Goal: Navigation & Orientation: Find specific page/section

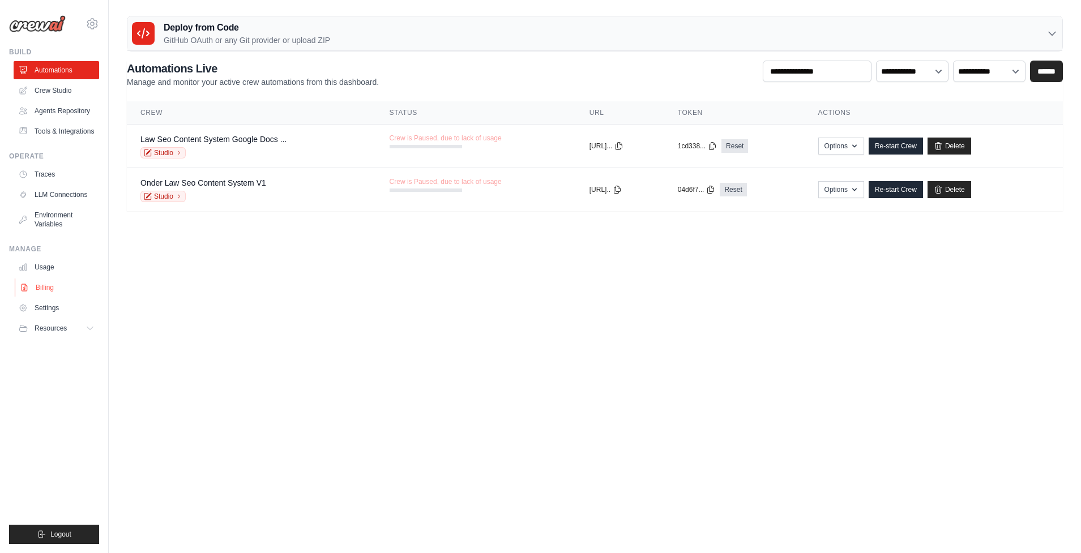
click at [48, 295] on link "Billing" at bounding box center [57, 288] width 85 height 18
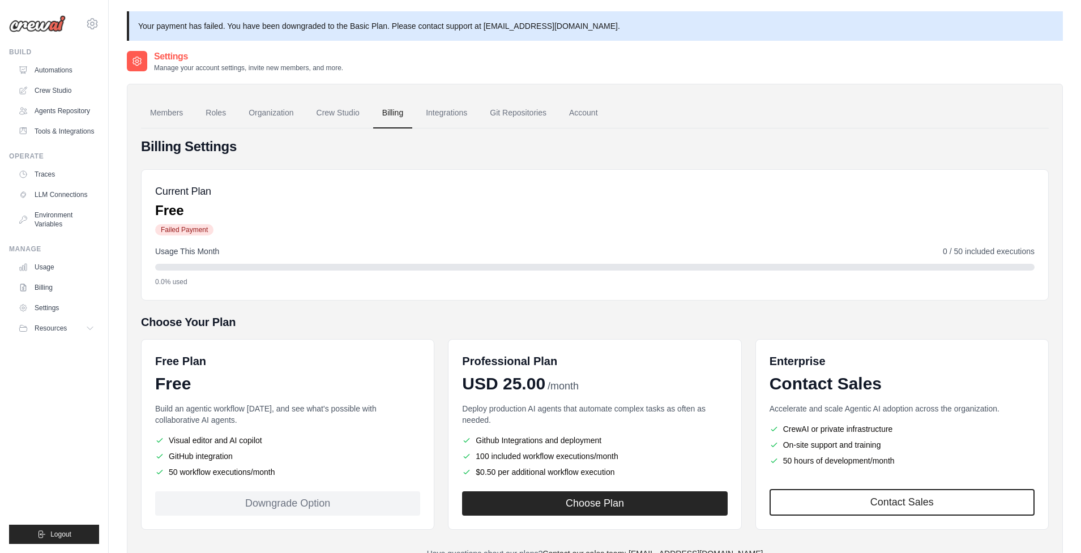
scroll to position [61, 0]
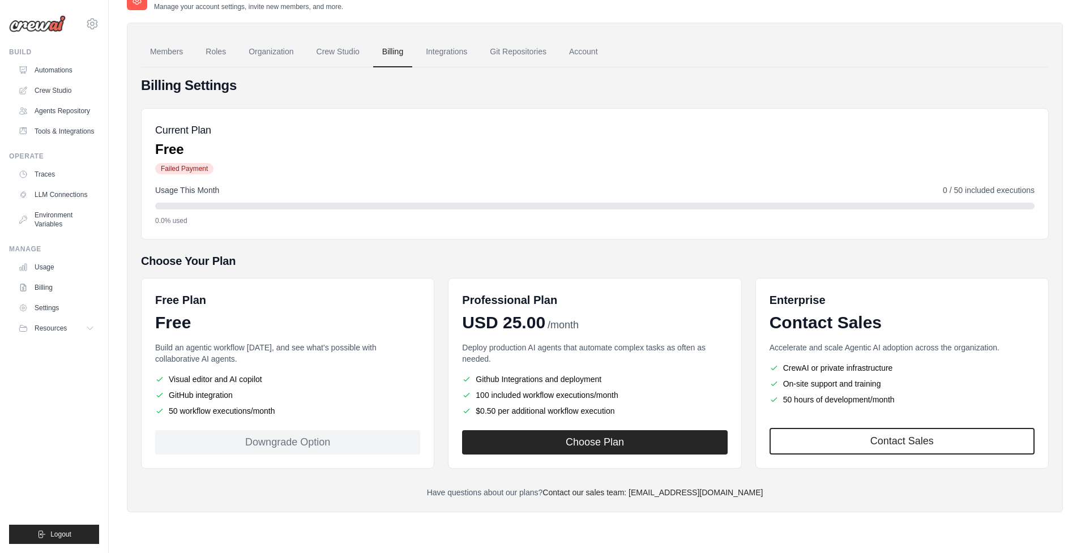
click at [298, 444] on div "Downgrade Option" at bounding box center [287, 442] width 265 height 24
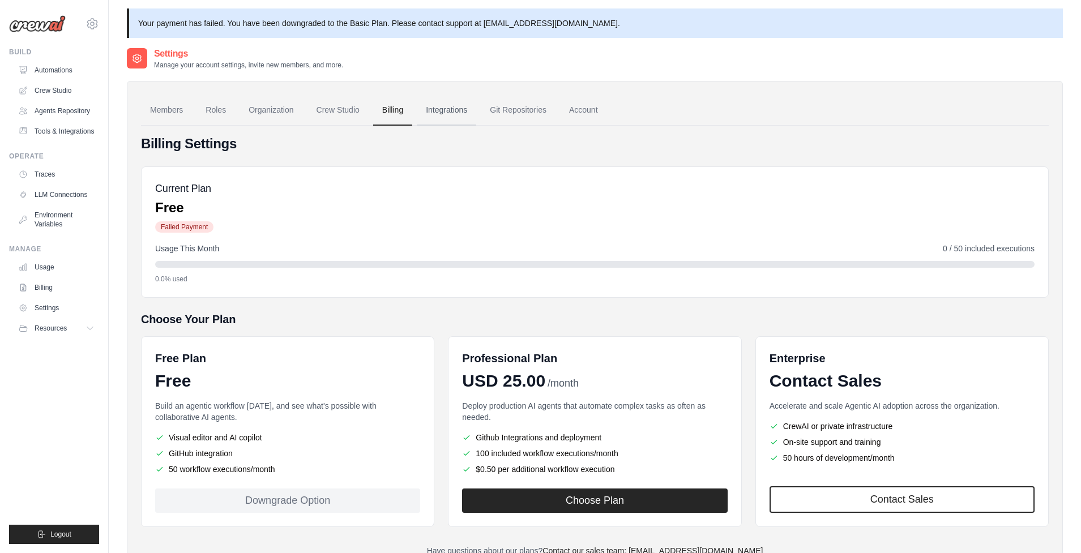
scroll to position [0, 0]
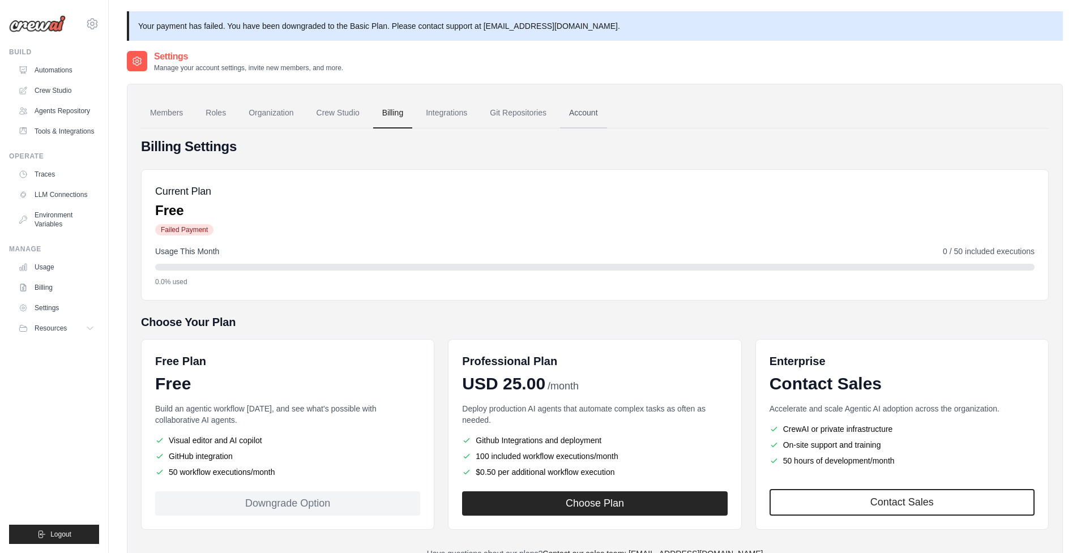
click at [605, 116] on link "Account" at bounding box center [583, 113] width 47 height 31
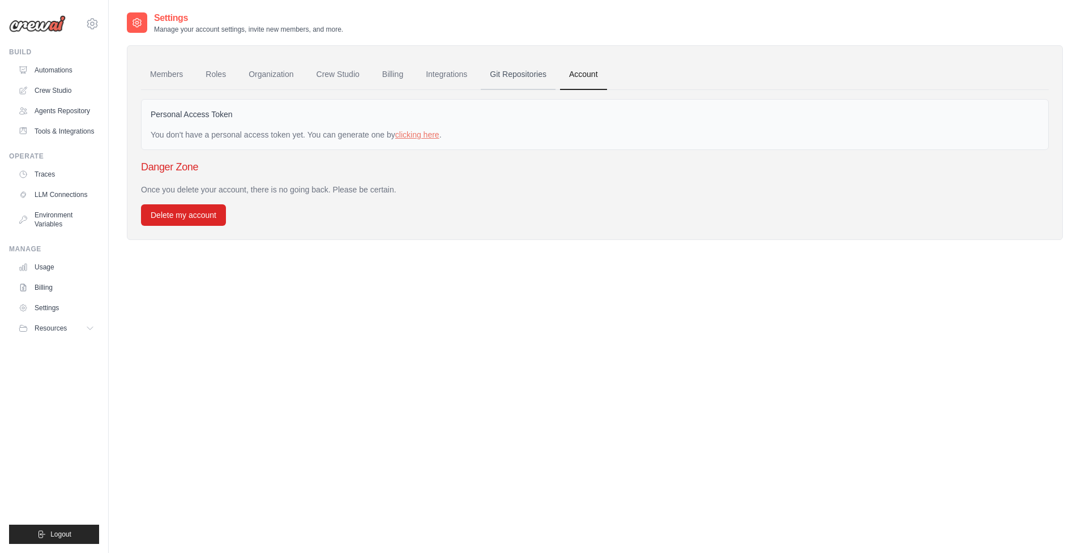
click at [530, 76] on link "Git Repositories" at bounding box center [518, 74] width 75 height 31
click at [161, 75] on link "Members" at bounding box center [166, 74] width 51 height 31
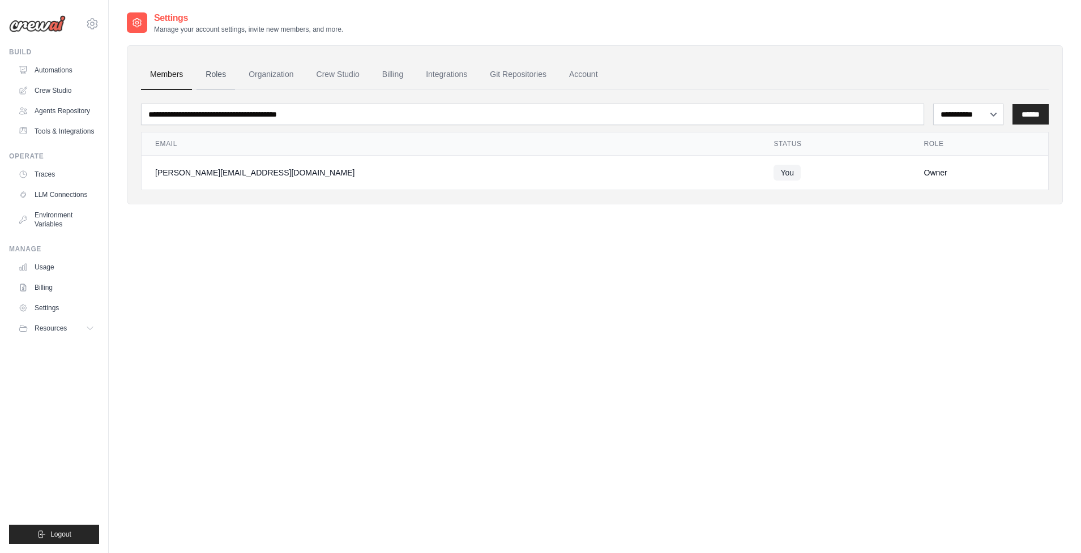
click at [210, 73] on link "Roles" at bounding box center [215, 74] width 39 height 31
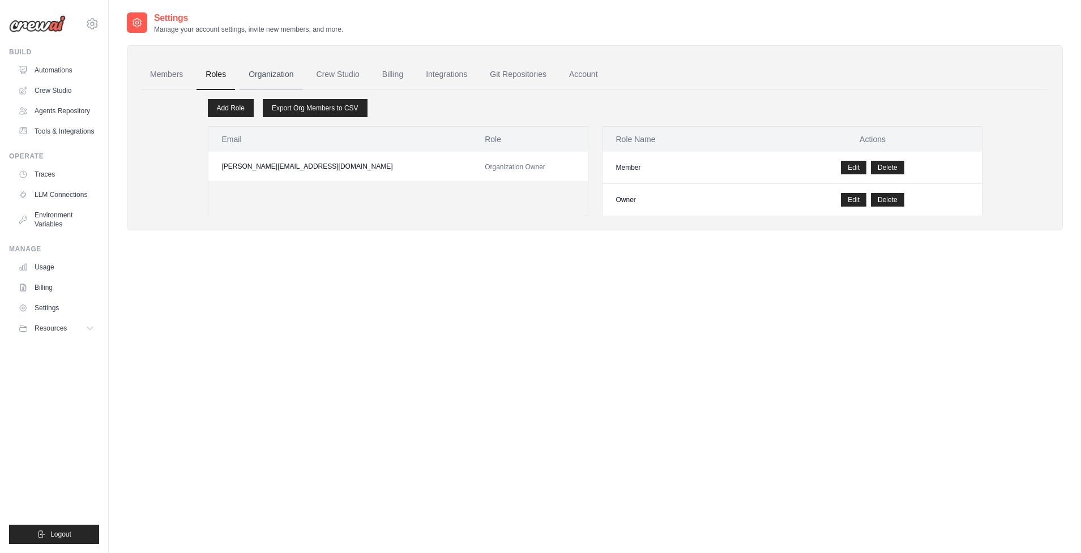
click at [290, 80] on link "Organization" at bounding box center [271, 74] width 63 height 31
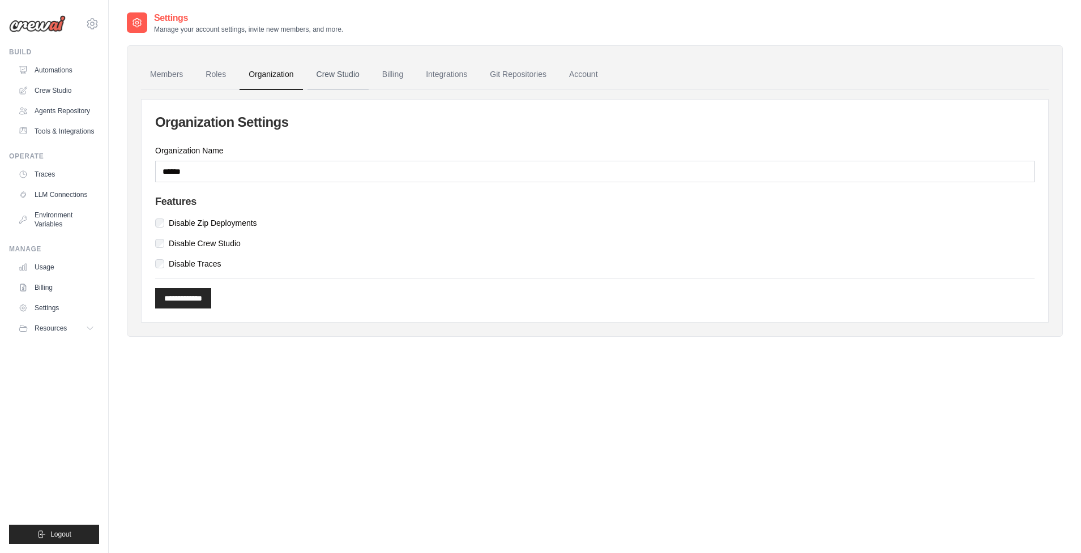
click at [347, 76] on link "Crew Studio" at bounding box center [337, 74] width 61 height 31
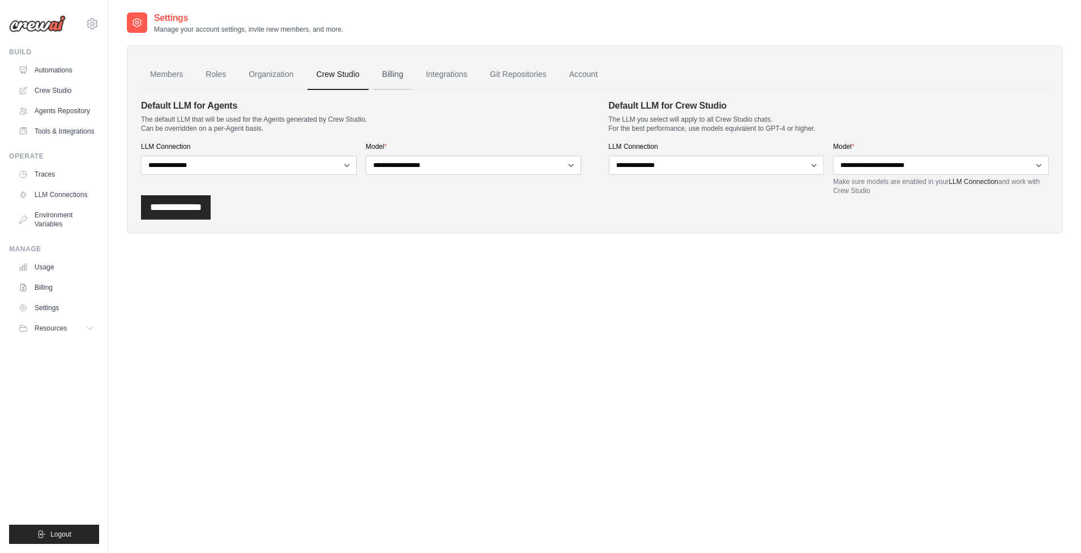
click at [402, 76] on link "Billing" at bounding box center [392, 74] width 39 height 31
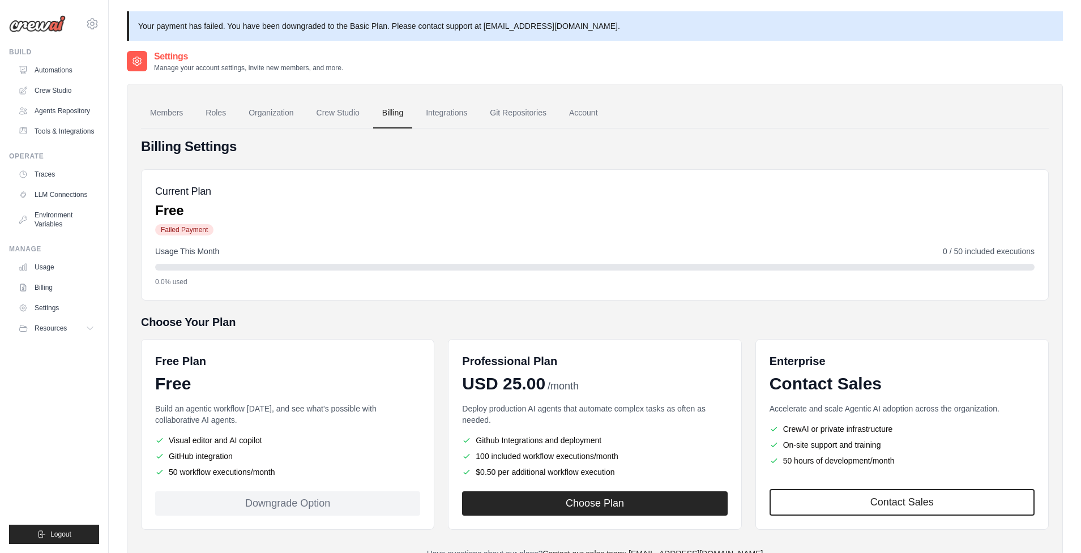
scroll to position [61, 0]
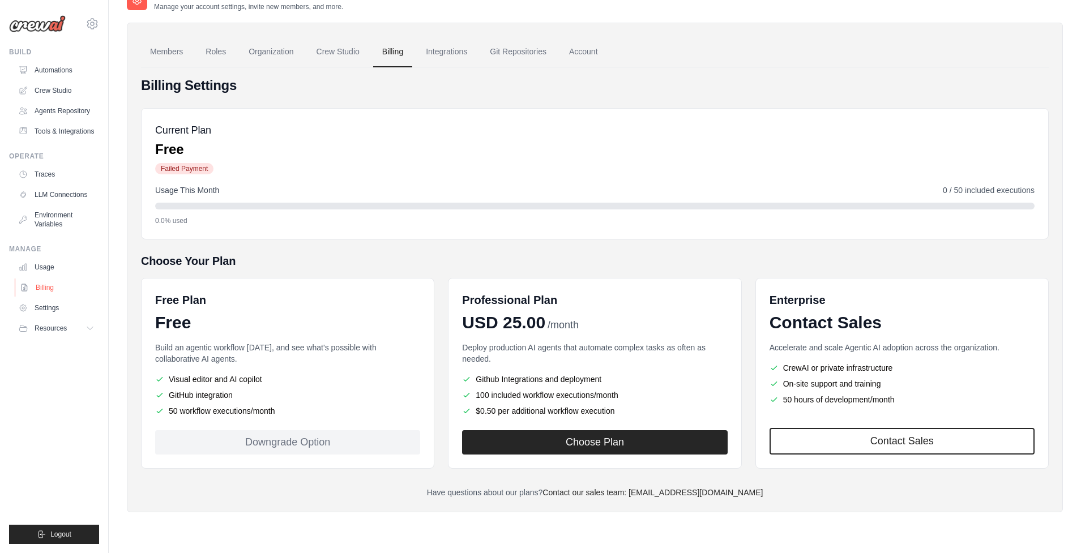
click at [48, 297] on link "Billing" at bounding box center [57, 288] width 85 height 18
click at [600, 55] on link "Account" at bounding box center [583, 52] width 47 height 31
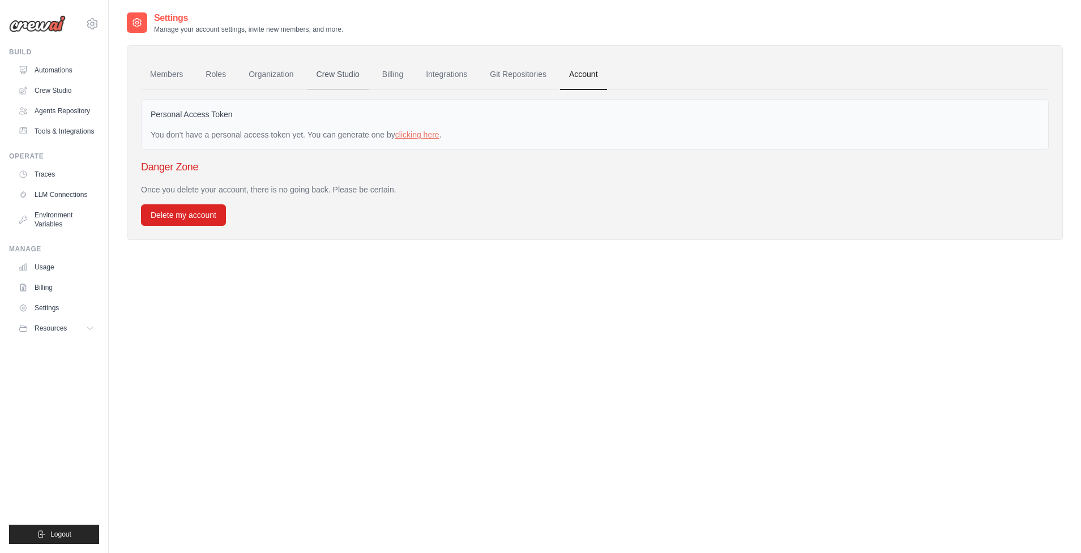
click at [339, 70] on link "Crew Studio" at bounding box center [337, 74] width 61 height 31
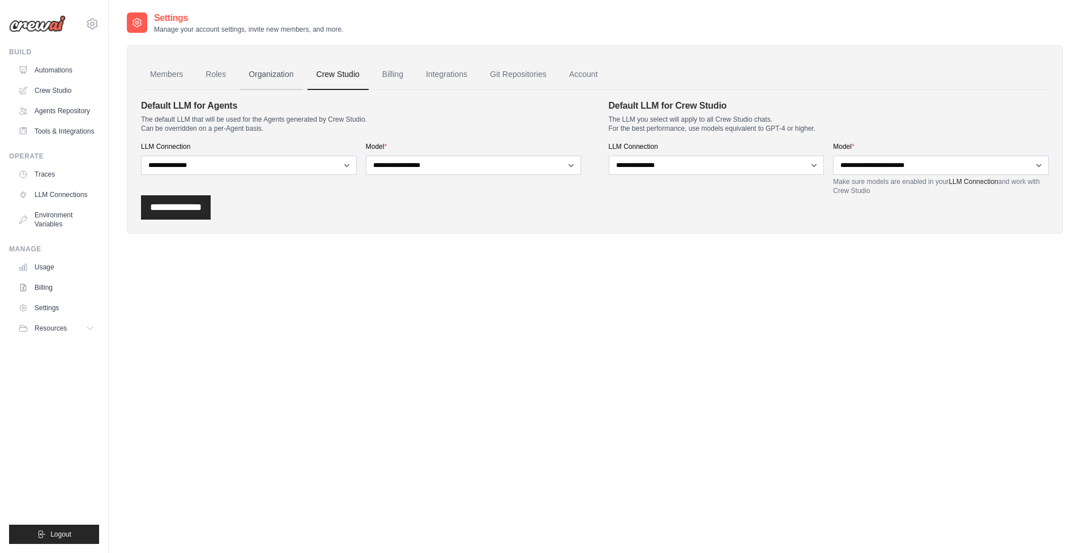
click at [268, 69] on link "Organization" at bounding box center [271, 74] width 63 height 31
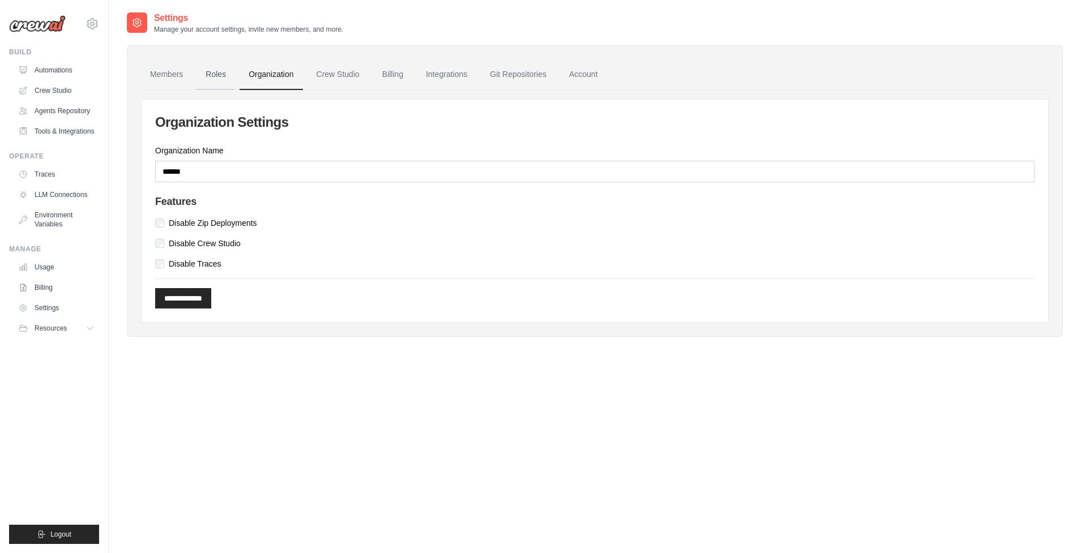
click at [216, 78] on link "Roles" at bounding box center [215, 74] width 39 height 31
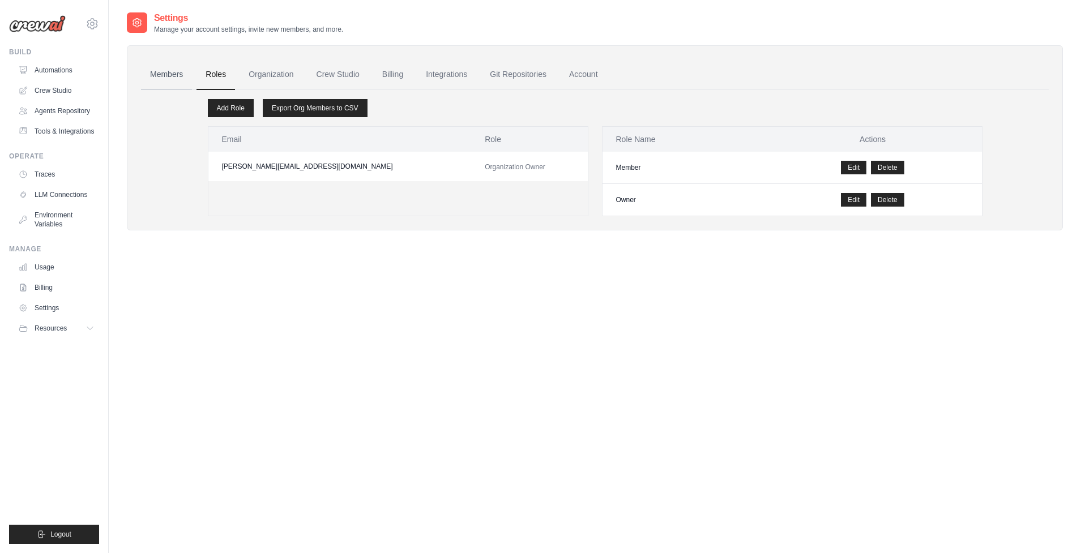
click at [154, 72] on link "Members" at bounding box center [166, 74] width 51 height 31
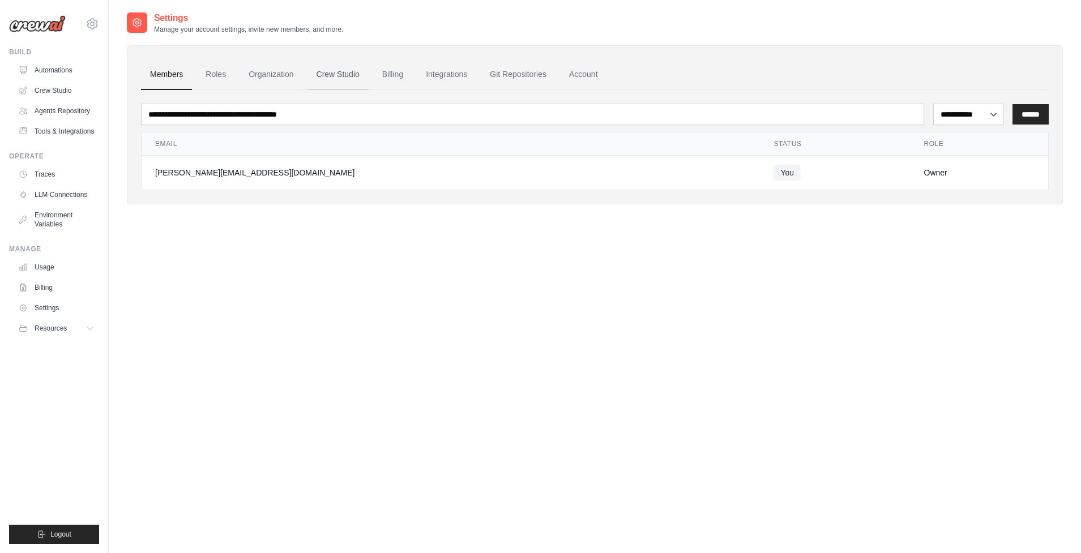
click at [344, 73] on link "Crew Studio" at bounding box center [337, 74] width 61 height 31
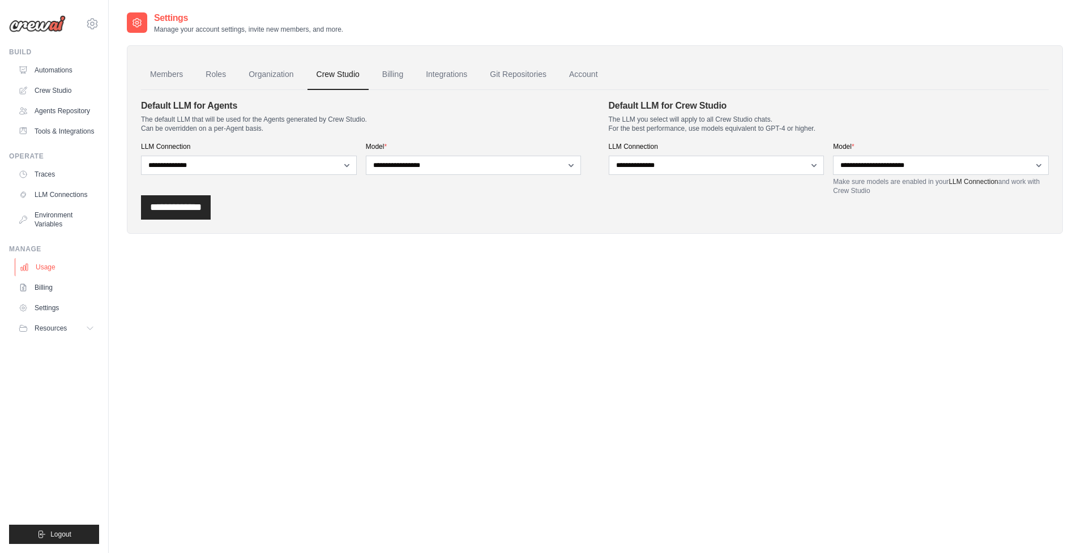
click at [35, 270] on link "Usage" at bounding box center [57, 267] width 85 height 18
